Goal: Transaction & Acquisition: Purchase product/service

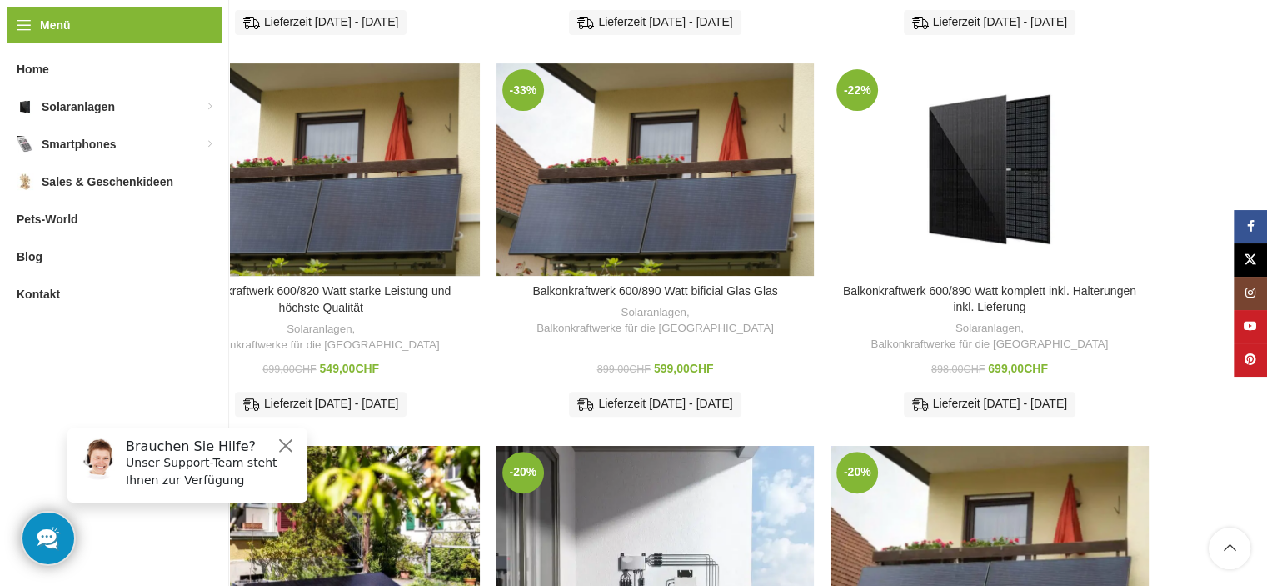
scroll to position [583, 0]
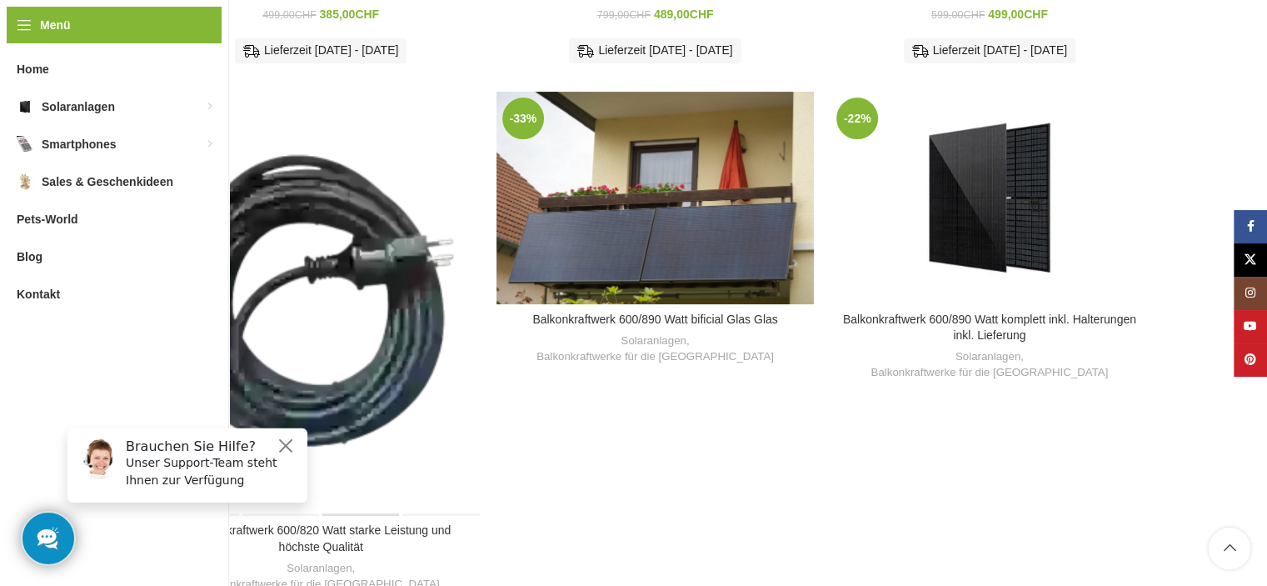
click at [330, 193] on div "Balkonkraftwerk 600/820 Watt starke Leistung und höchste Qualität" at bounding box center [360, 303] width 79 height 423
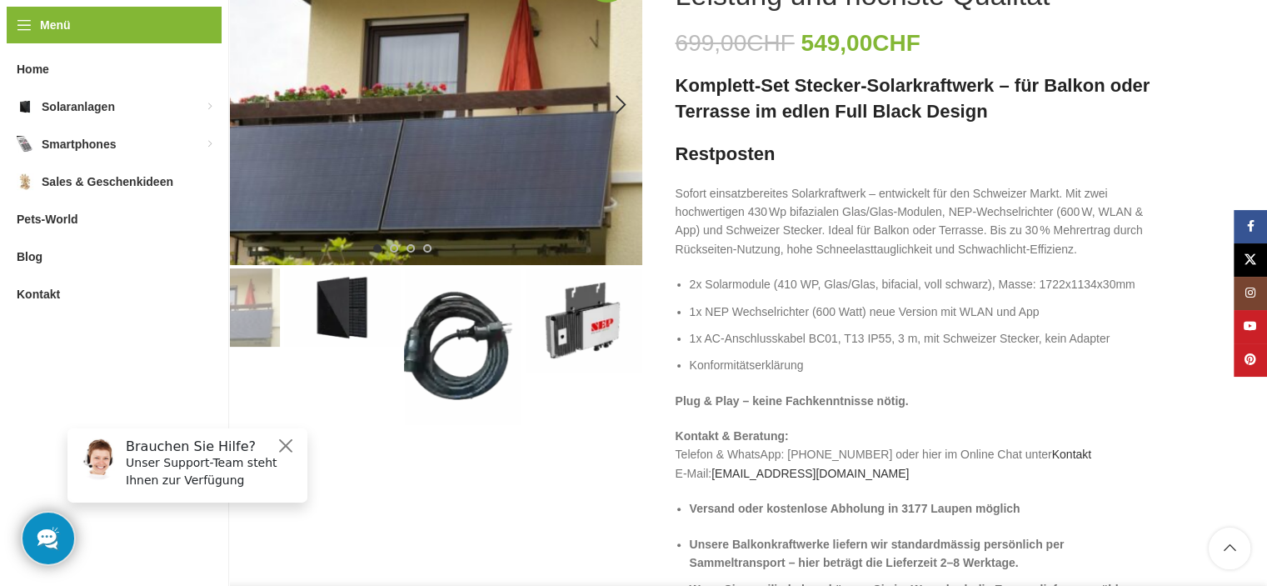
scroll to position [293, 0]
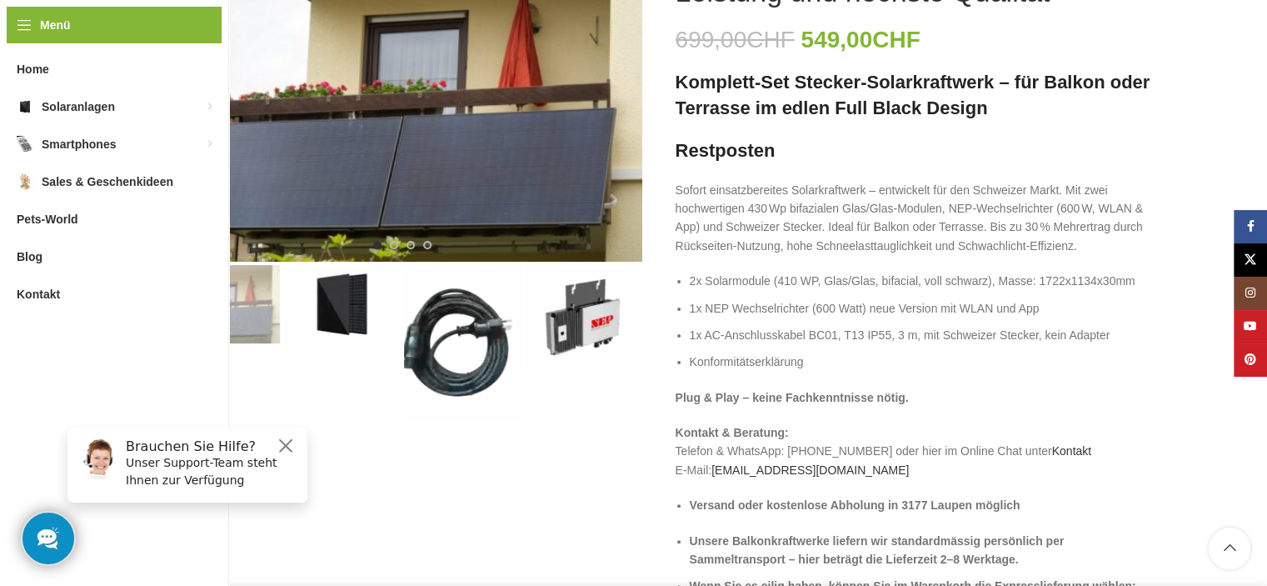
click at [333, 321] on img "2 / 4" at bounding box center [341, 304] width 117 height 78
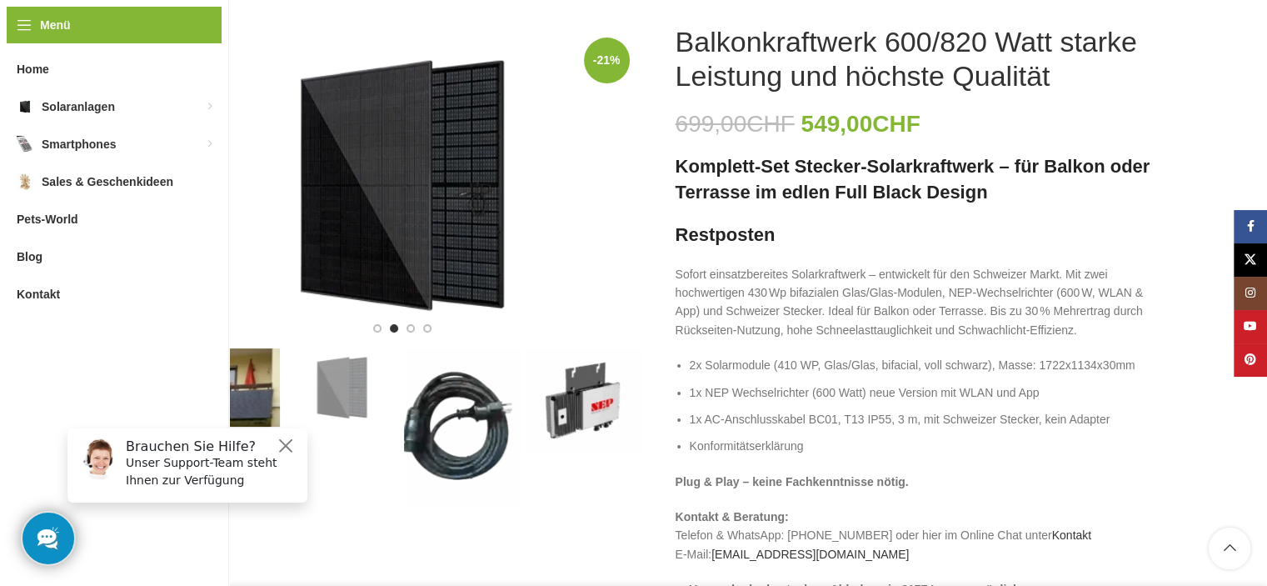
scroll to position [127, 0]
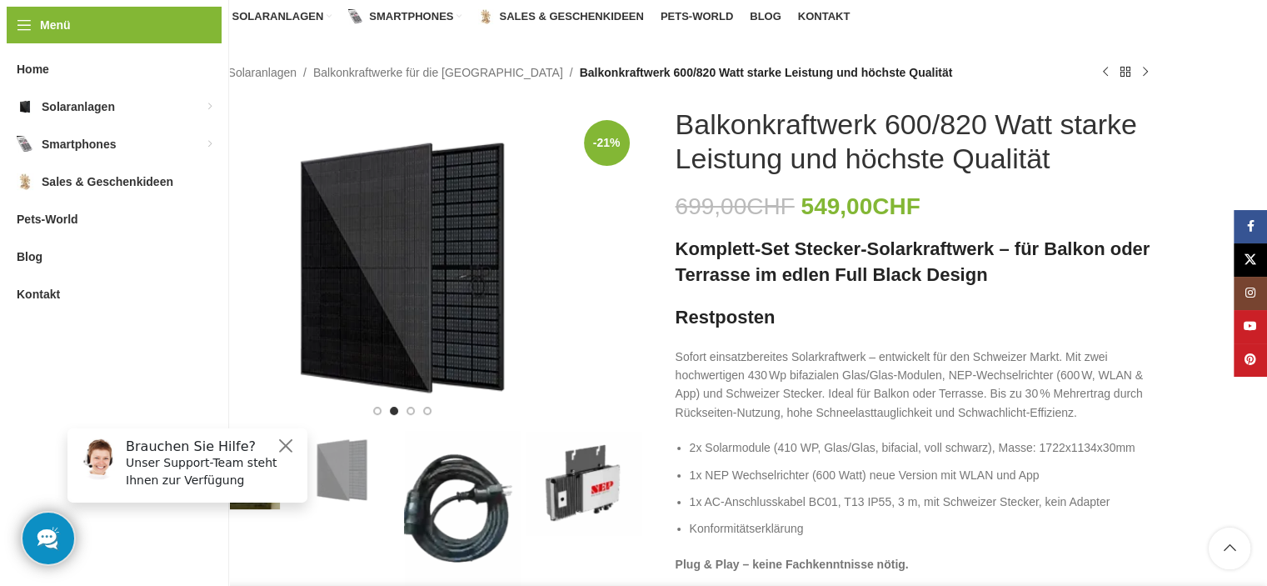
click at [458, 487] on img "3 / 4" at bounding box center [462, 509] width 117 height 157
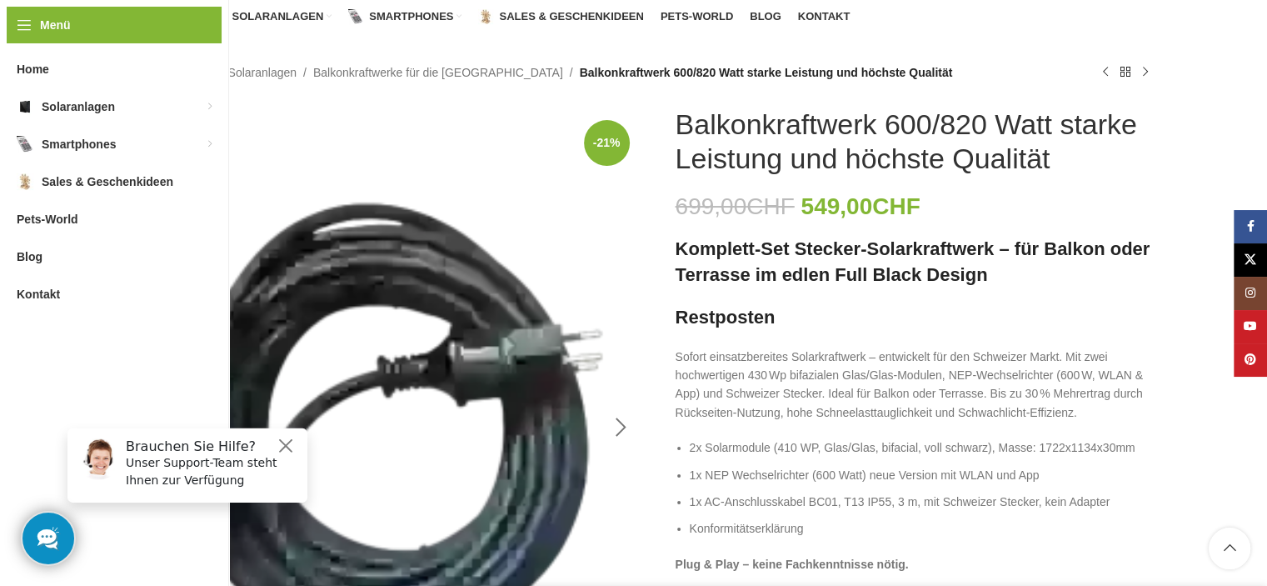
click at [623, 429] on div "Next slide" at bounding box center [622, 428] width 42 height 42
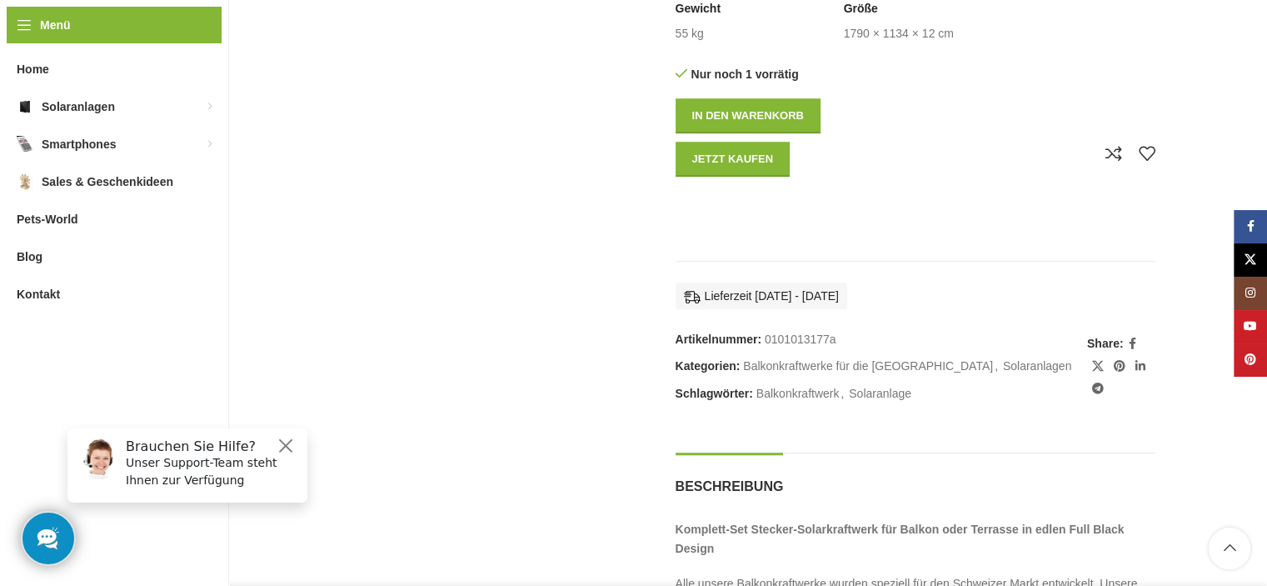
scroll to position [543, 0]
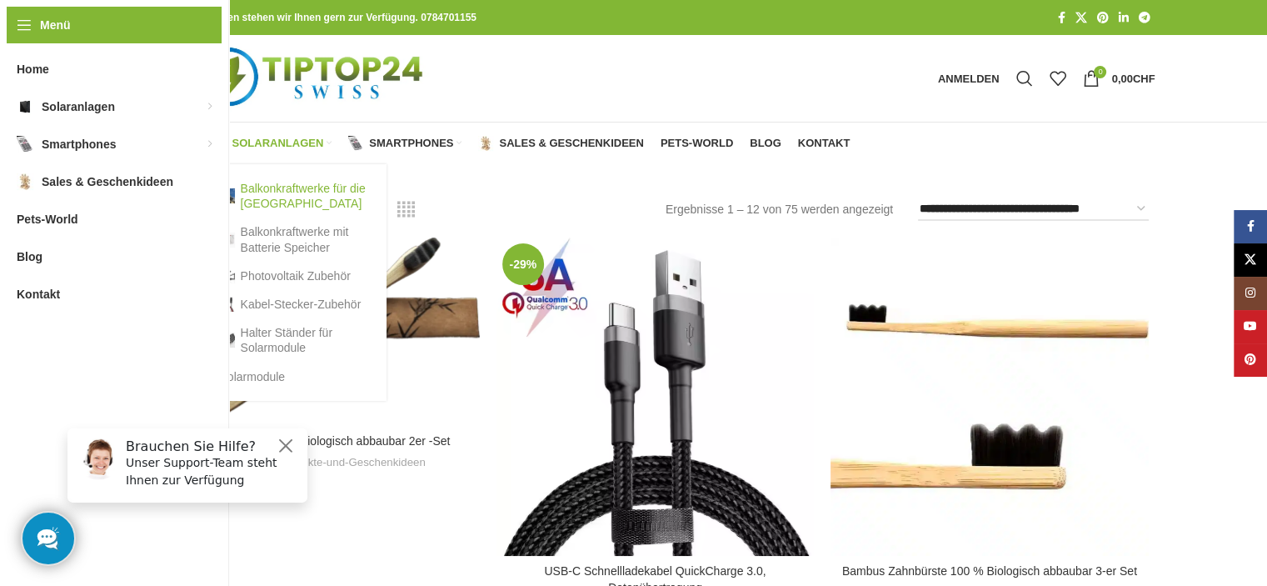
click at [281, 196] on link "Balkonkraftwerke für die [GEOGRAPHIC_DATA]" at bounding box center [295, 195] width 150 height 43
